Goal: Information Seeking & Learning: Learn about a topic

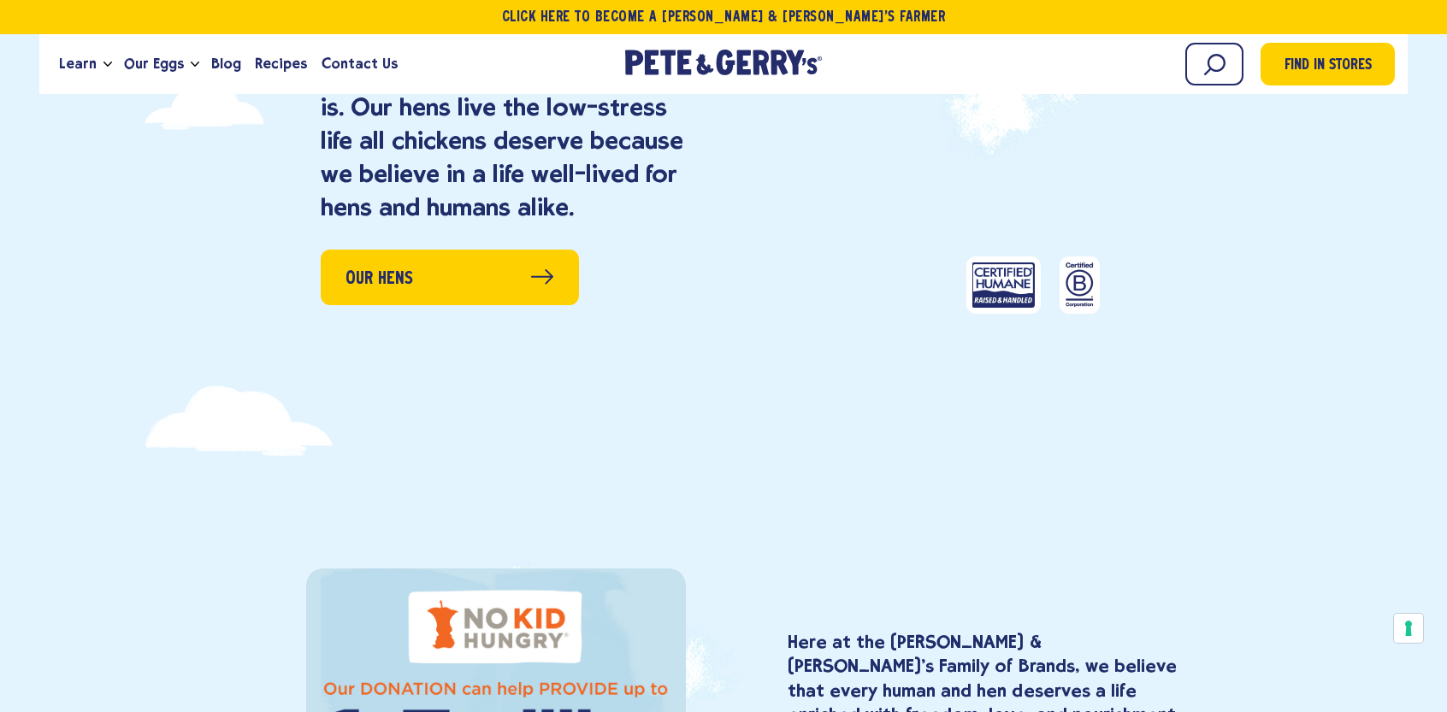
scroll to position [941, 0]
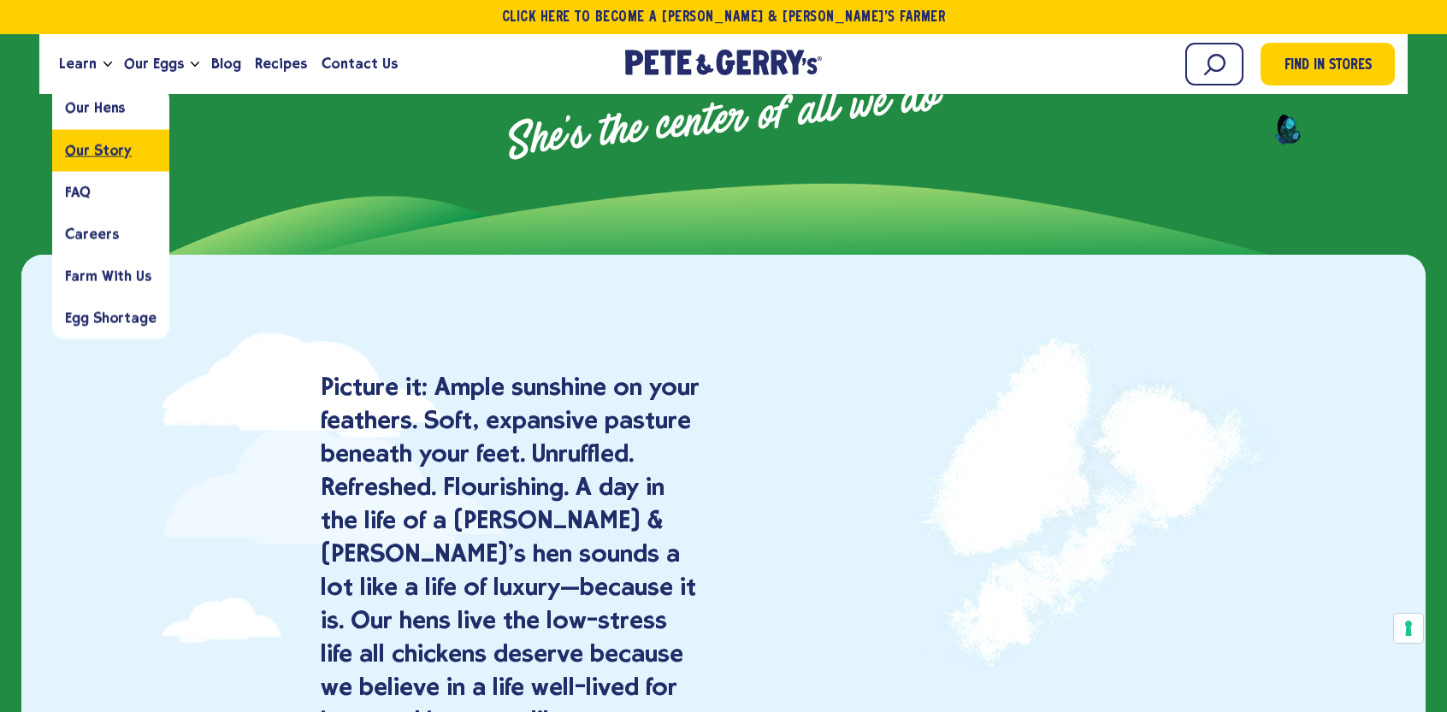
click at [77, 161] on link "Our Story" at bounding box center [110, 150] width 117 height 42
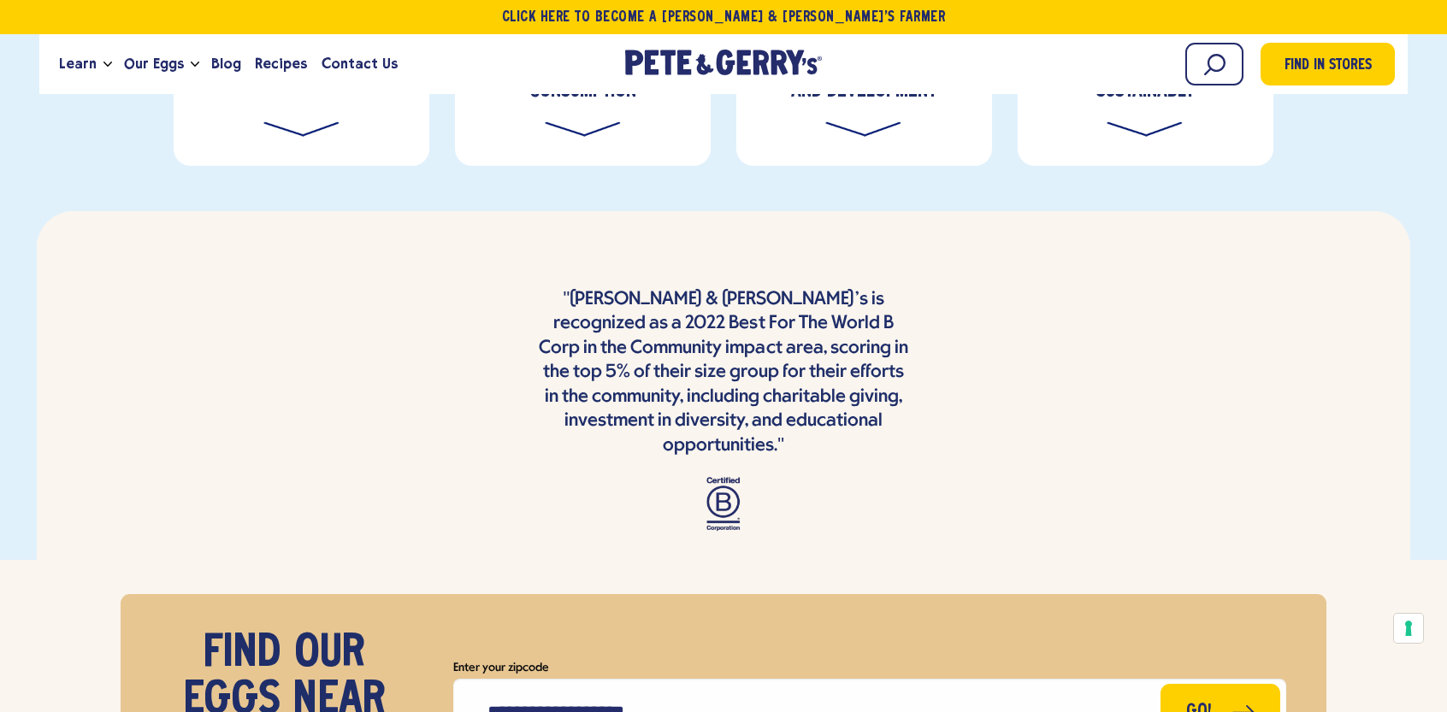
scroll to position [6187, 0]
